Goal: Find specific page/section: Find specific page/section

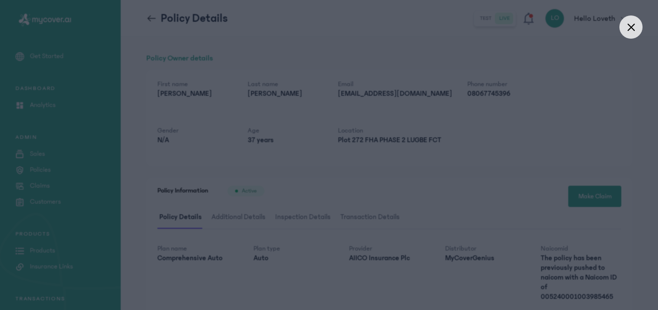
scroll to position [186, 0]
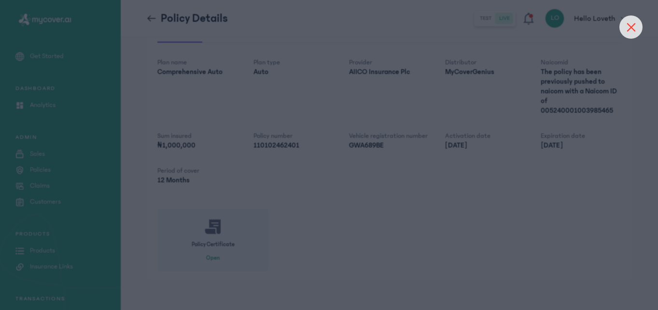
click at [630, 25] on icon at bounding box center [632, 27] width 8 height 8
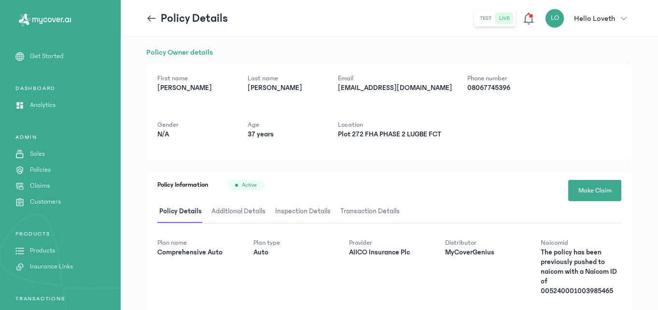
scroll to position [0, 0]
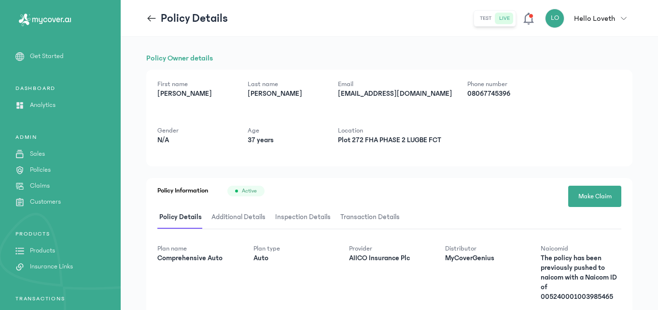
click at [54, 230] on div "ADMIN Sales Policies Claims Customers" at bounding box center [60, 251] width 121 height 42
click at [45, 167] on p "Policies" at bounding box center [40, 170] width 21 height 10
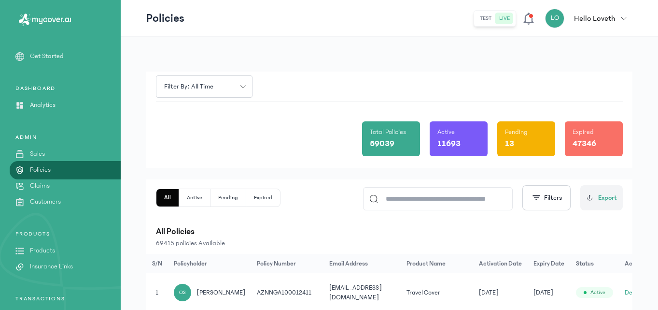
click at [414, 202] on input at bounding box center [442, 198] width 129 height 22
paste input "*******"
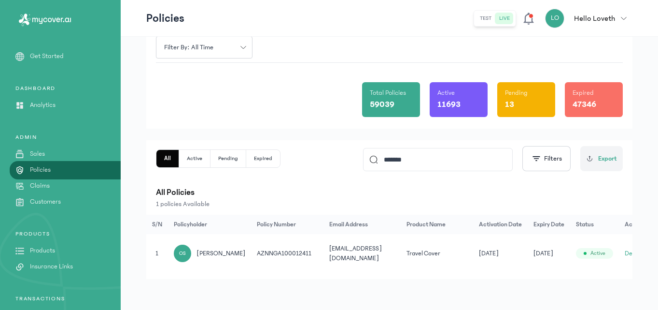
scroll to position [0, 16]
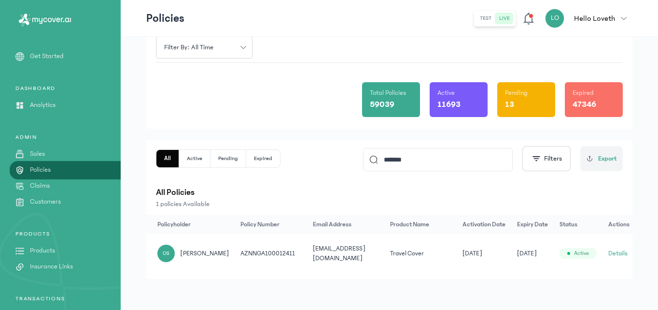
type input "*******"
click at [618, 248] on button "Details" at bounding box center [618, 253] width 19 height 10
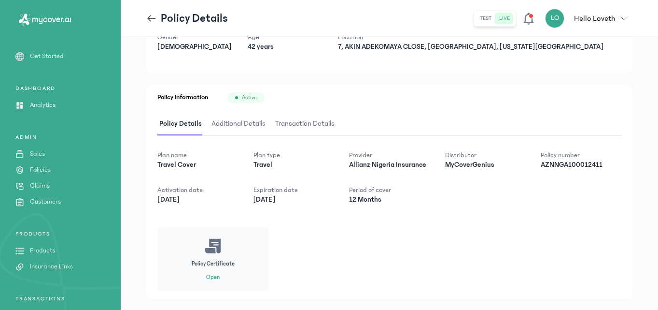
scroll to position [113, 0]
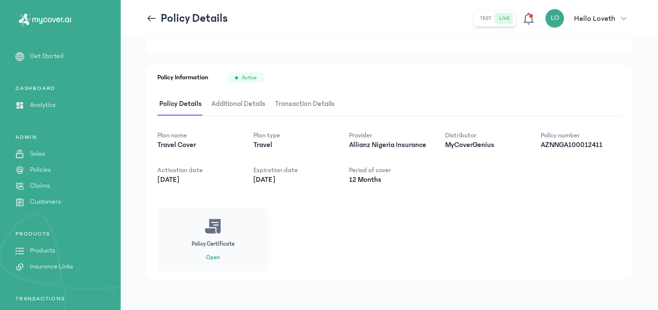
drag, startPoint x: 341, startPoint y: 183, endPoint x: 215, endPoint y: 256, distance: 145.7
click at [215, 256] on button "Open" at bounding box center [213, 258] width 14 height 8
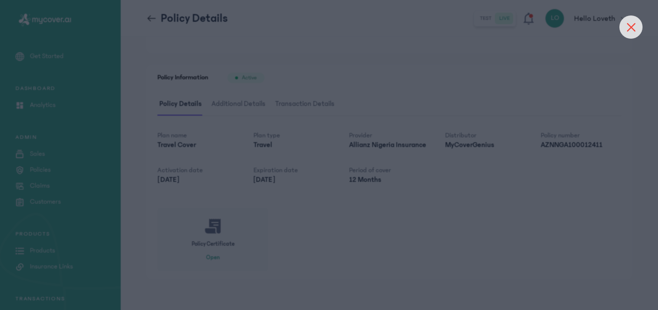
click at [636, 21] on div at bounding box center [631, 26] width 23 height 23
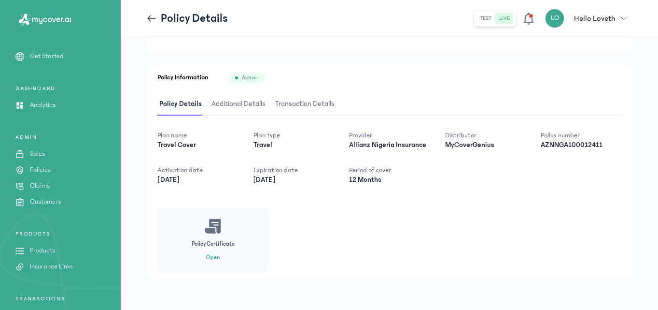
click at [549, 59] on div "Policy Owner details First name [PERSON_NAME] Last name shadeko Email [PERSON_N…" at bounding box center [389, 109] width 487 height 340
